Goal: Transaction & Acquisition: Purchase product/service

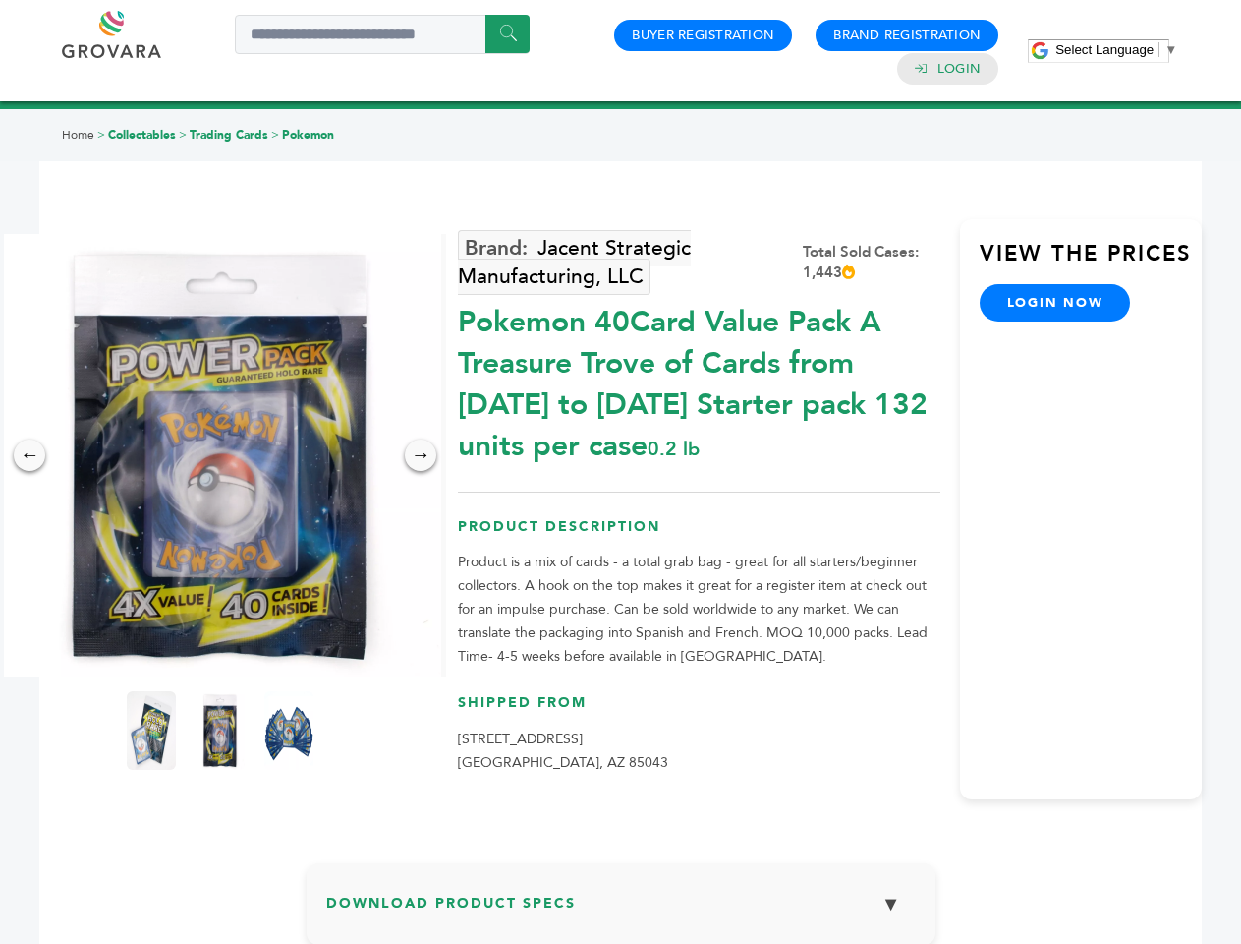
click at [1117, 49] on span "Select Language" at bounding box center [1105, 49] width 98 height 15
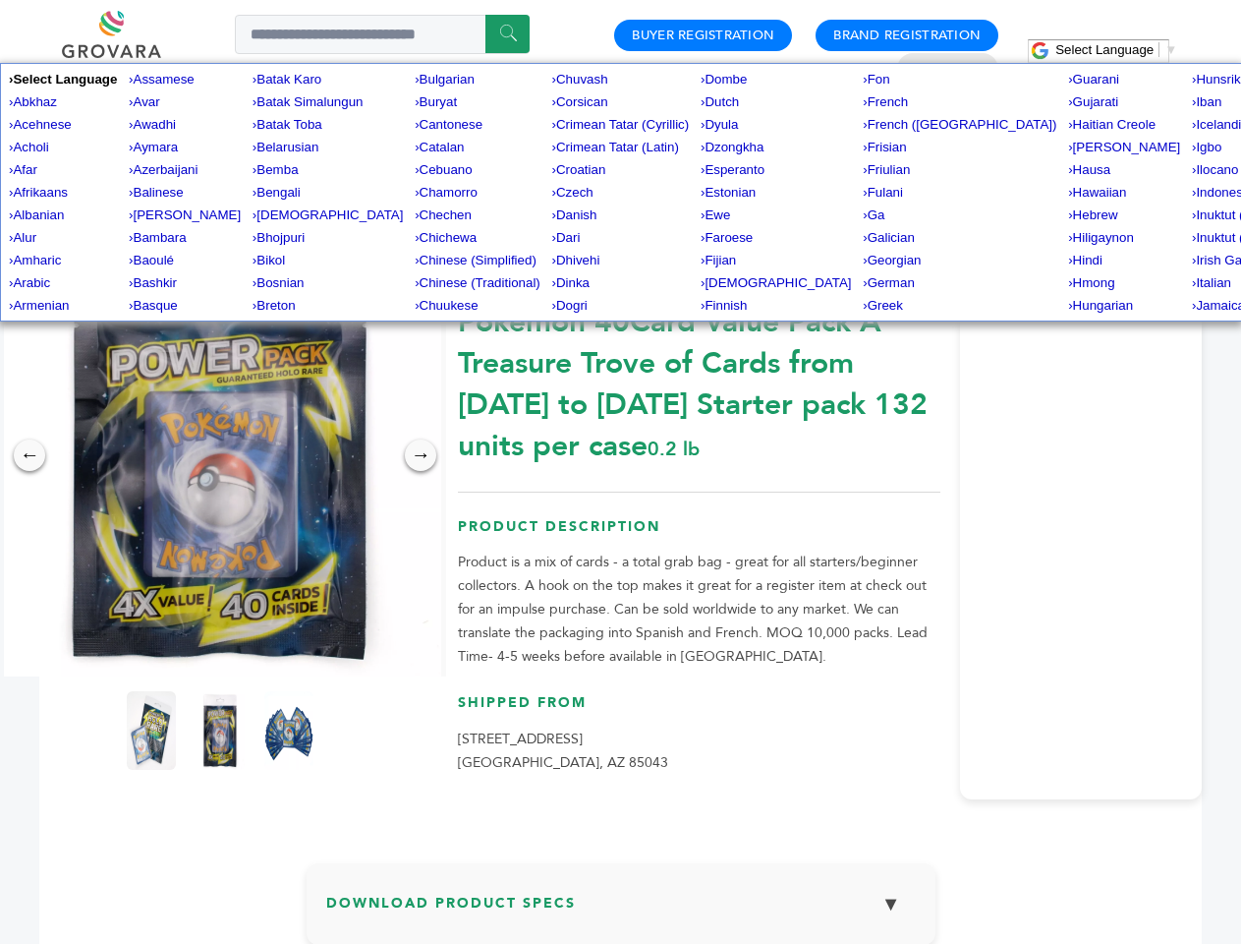
click at [220, 455] on img at bounding box center [220, 455] width 442 height 442
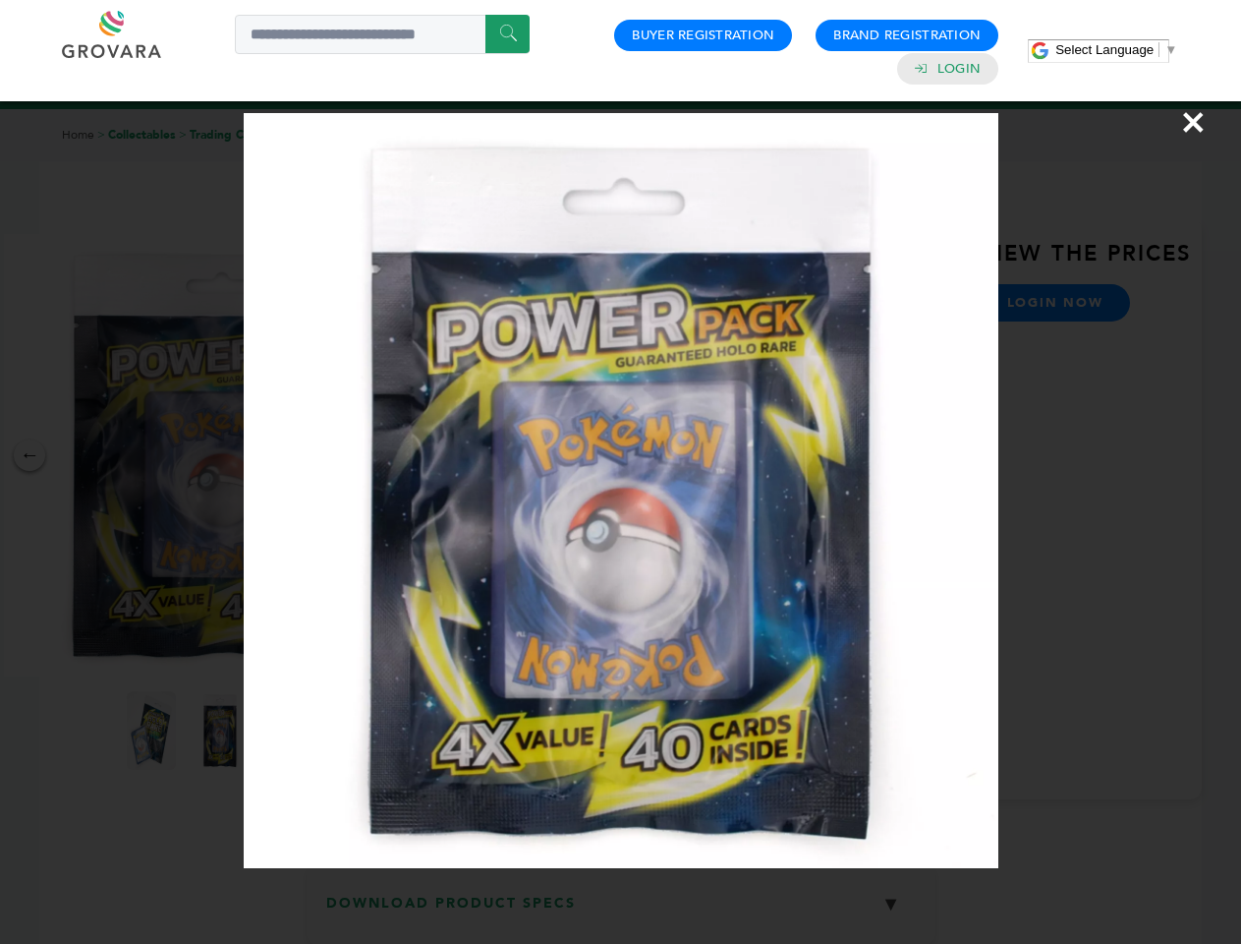
click at [29, 455] on div "×" at bounding box center [620, 472] width 1241 height 944
click at [421, 455] on div "→" at bounding box center [420, 454] width 31 height 31
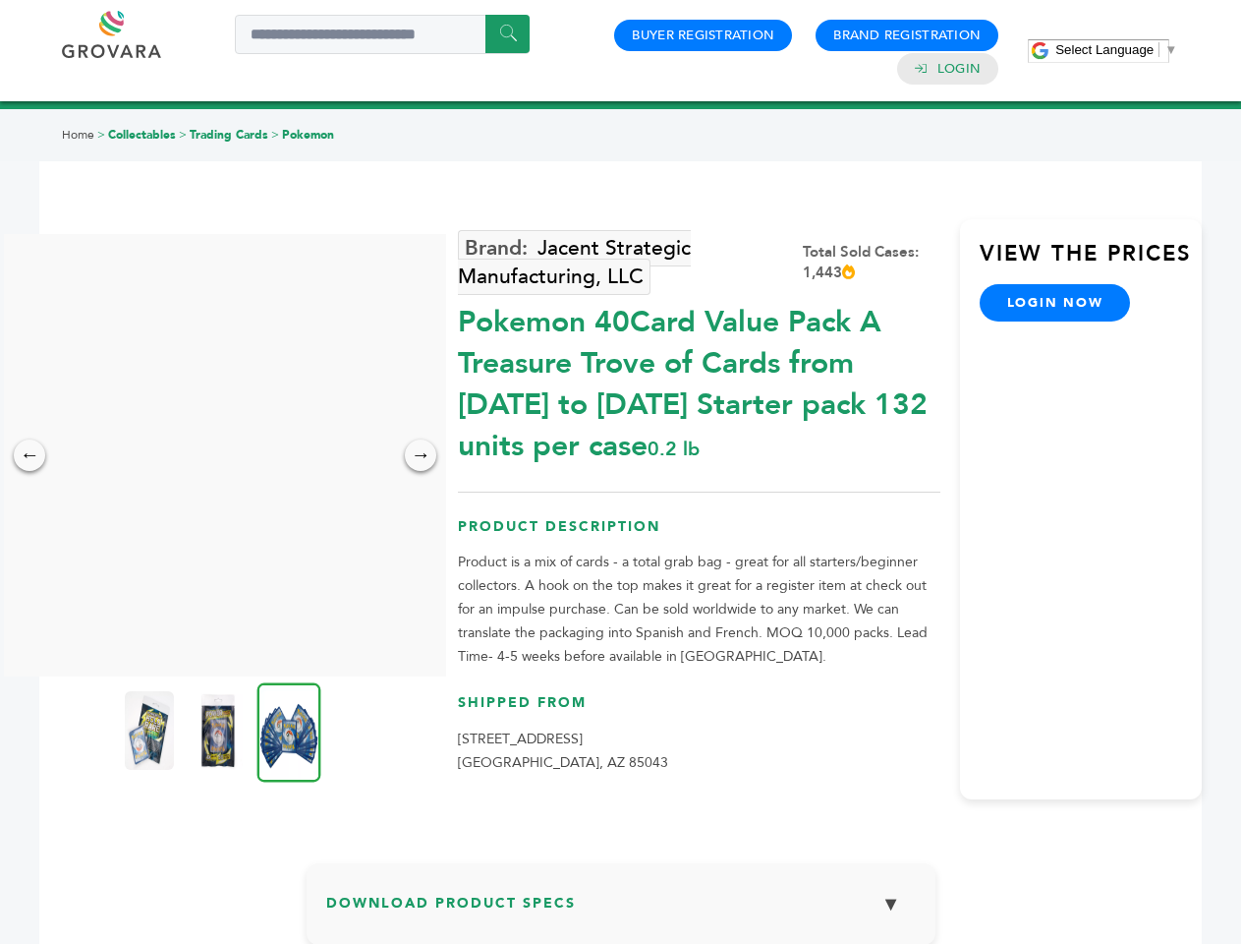
click at [151, 730] on img at bounding box center [149, 730] width 49 height 79
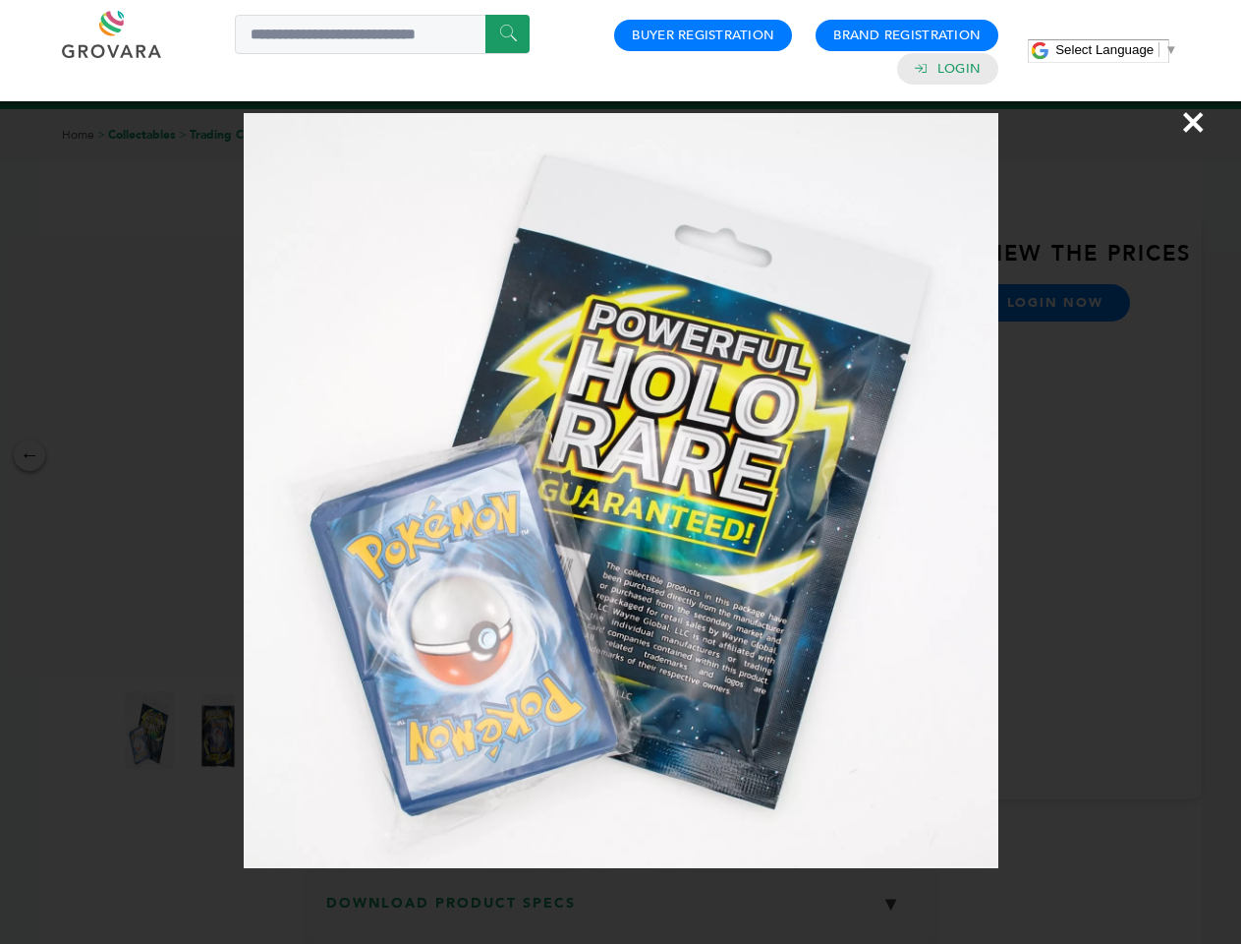
click at [220, 730] on div "×" at bounding box center [620, 472] width 1241 height 944
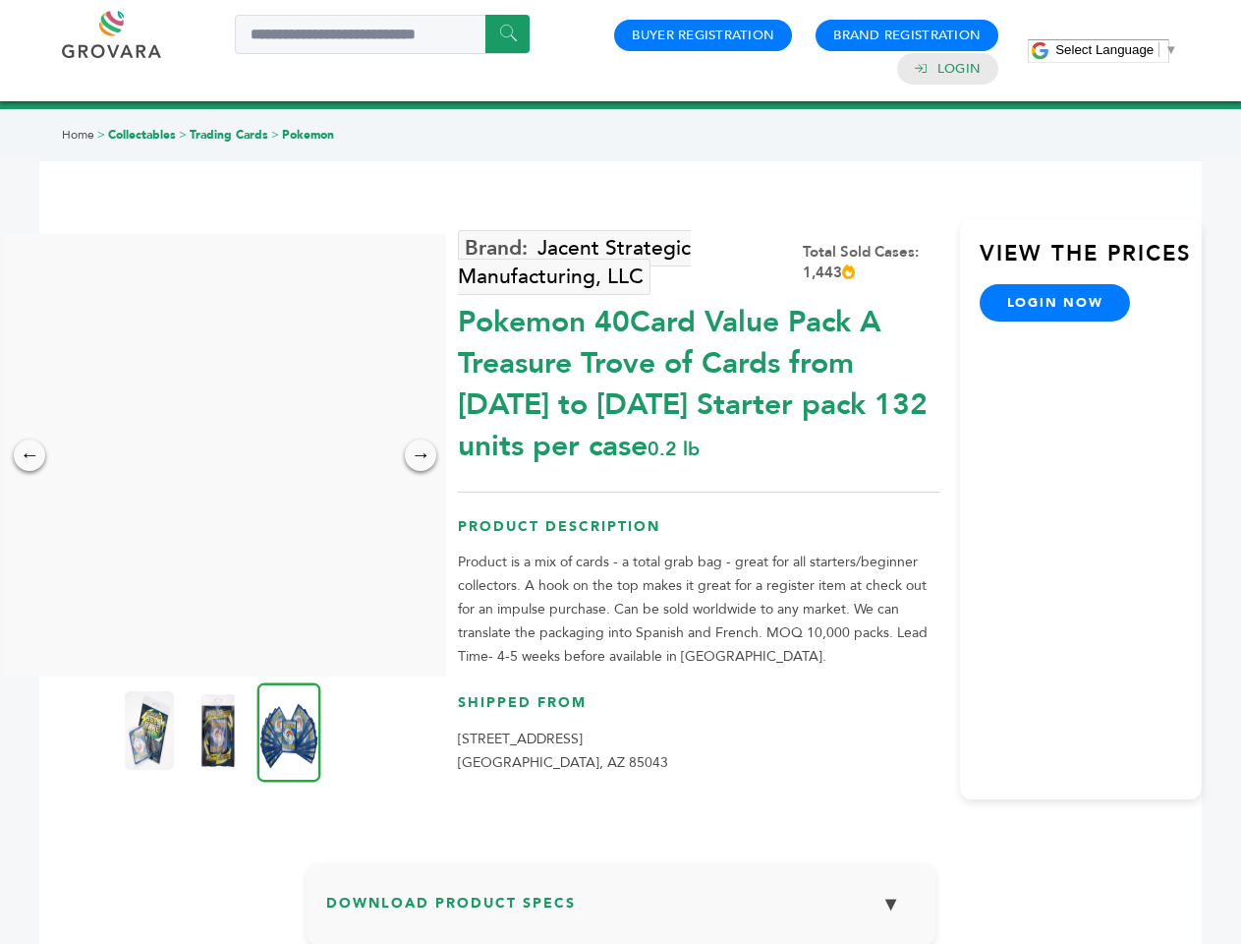
click at [289, 730] on img at bounding box center [290, 731] width 64 height 99
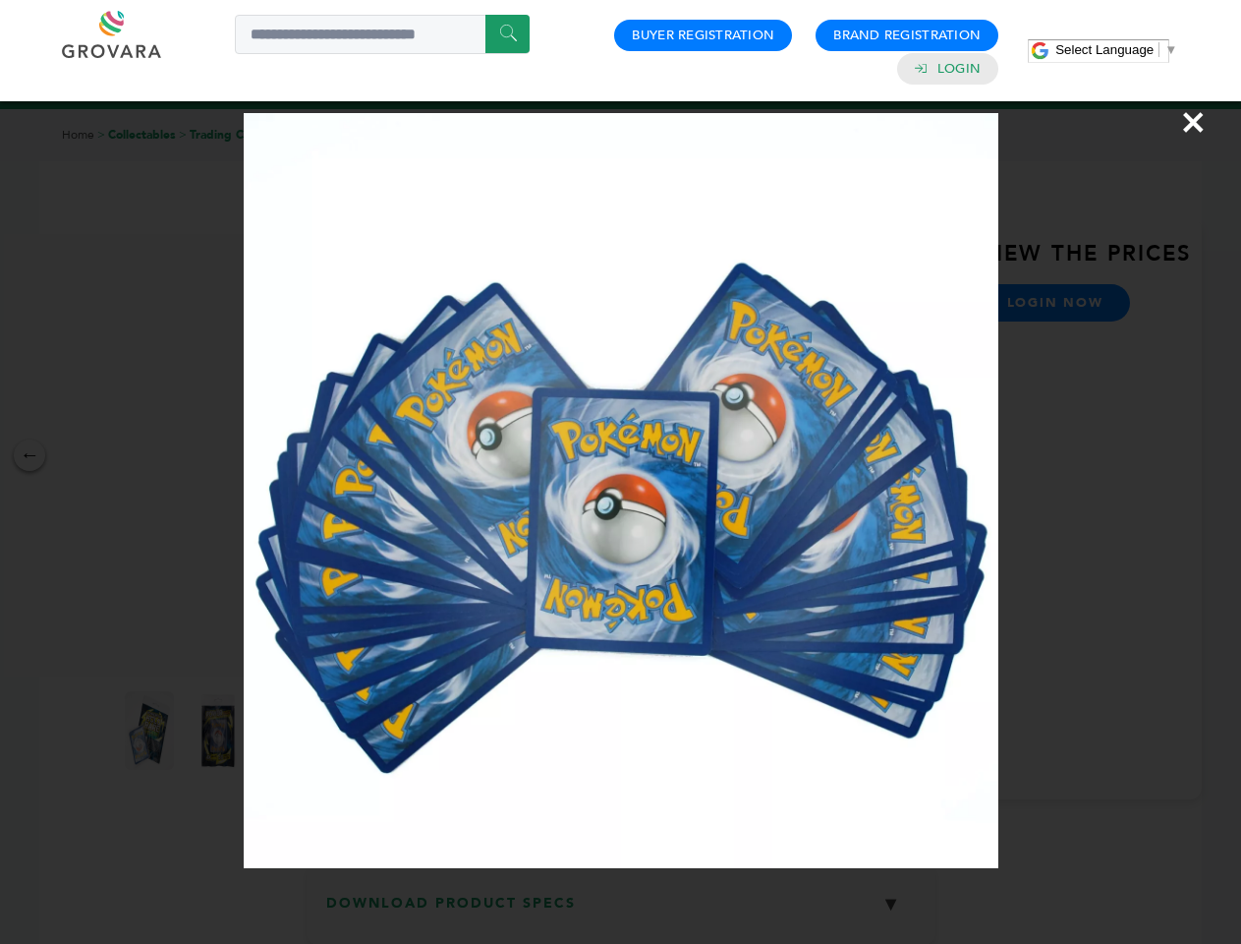
click at [621, 911] on div "×" at bounding box center [620, 472] width 1241 height 944
